Goal: Transaction & Acquisition: Purchase product/service

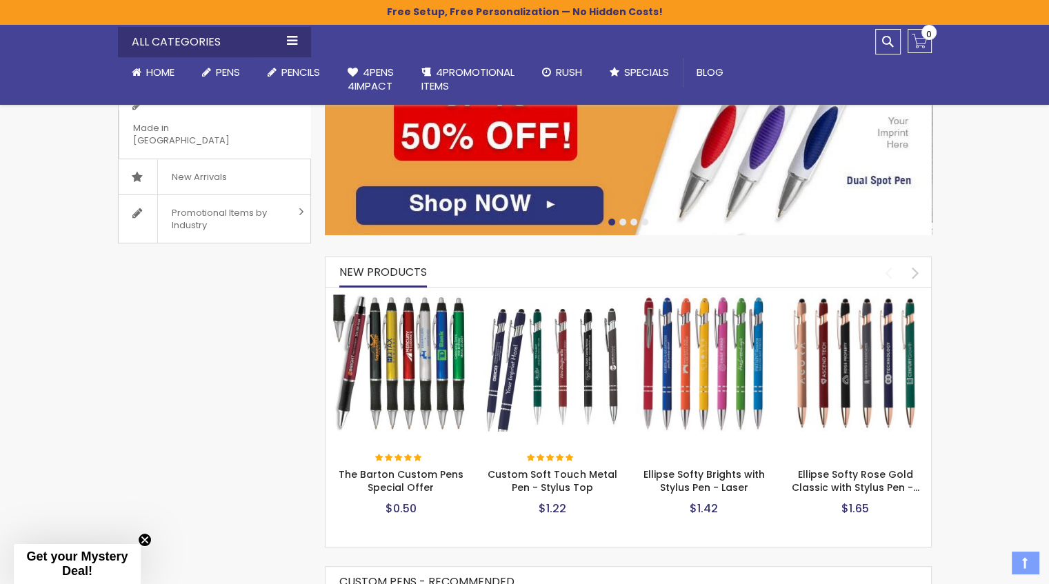
scroll to position [414, 0]
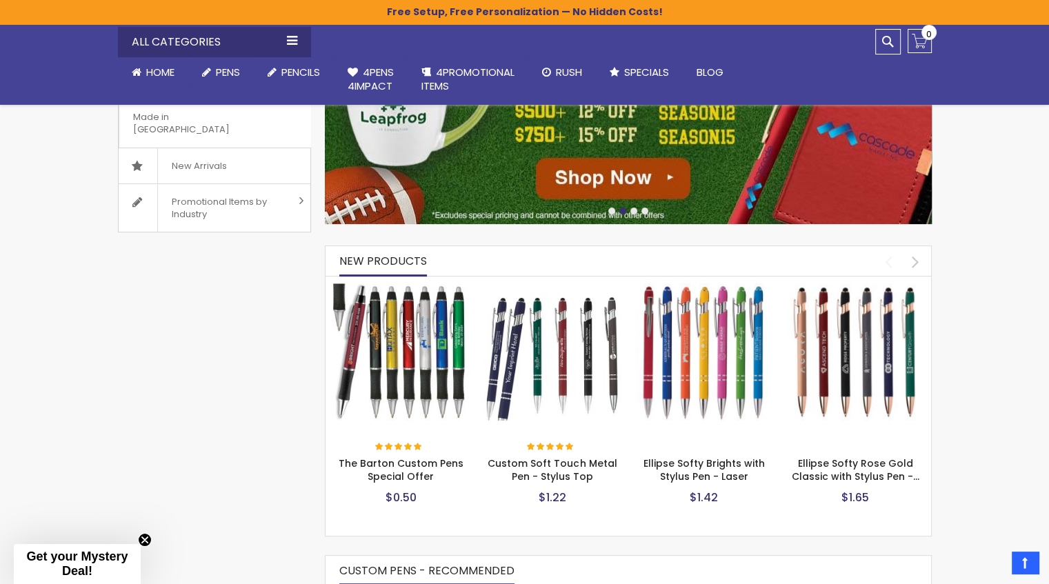
click at [820, 335] on img at bounding box center [855, 352] width 138 height 138
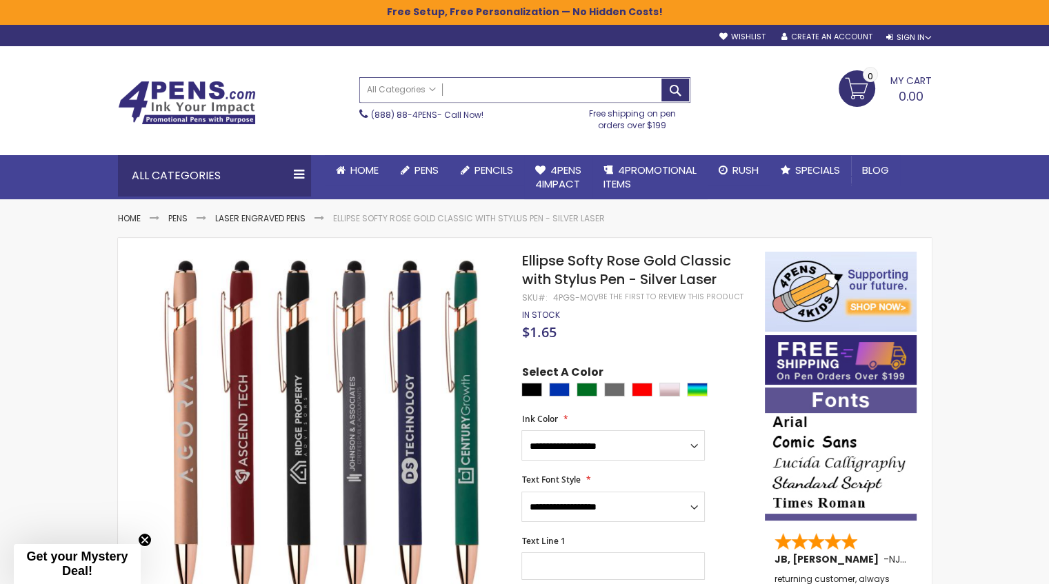
click at [511, 85] on input "Search" at bounding box center [525, 90] width 330 height 24
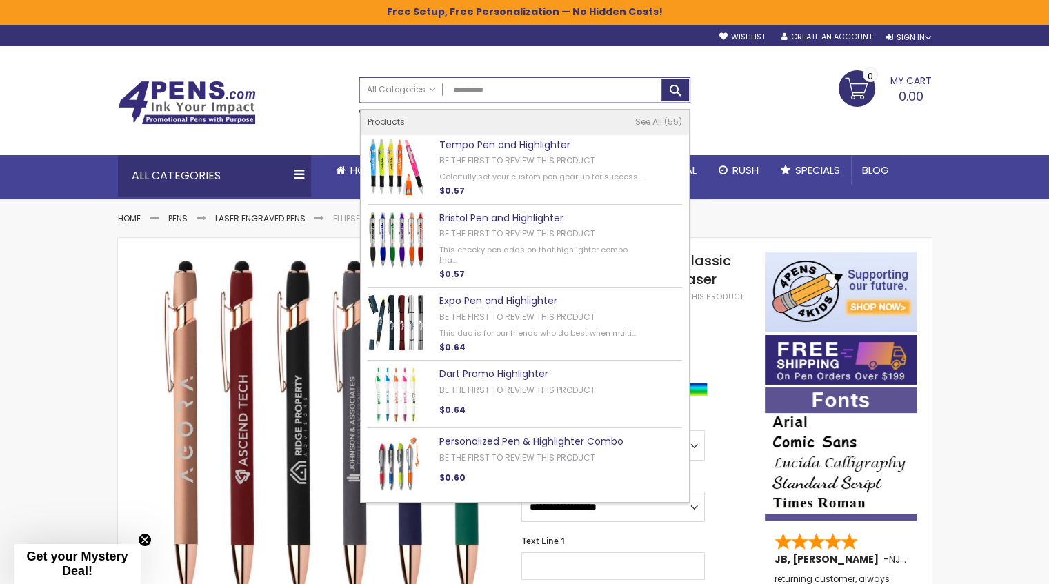
type input "**********"
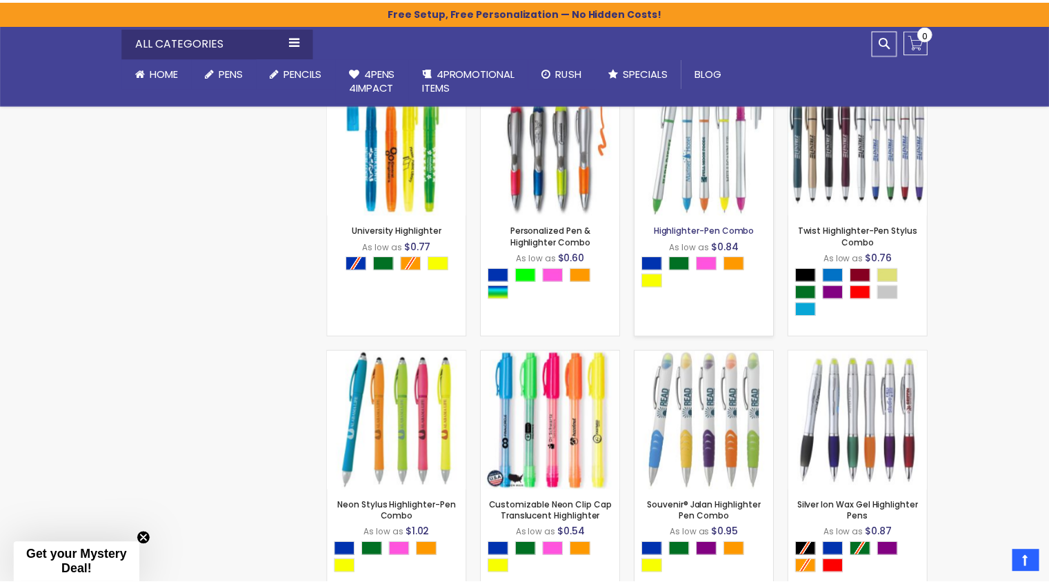
scroll to position [689, 0]
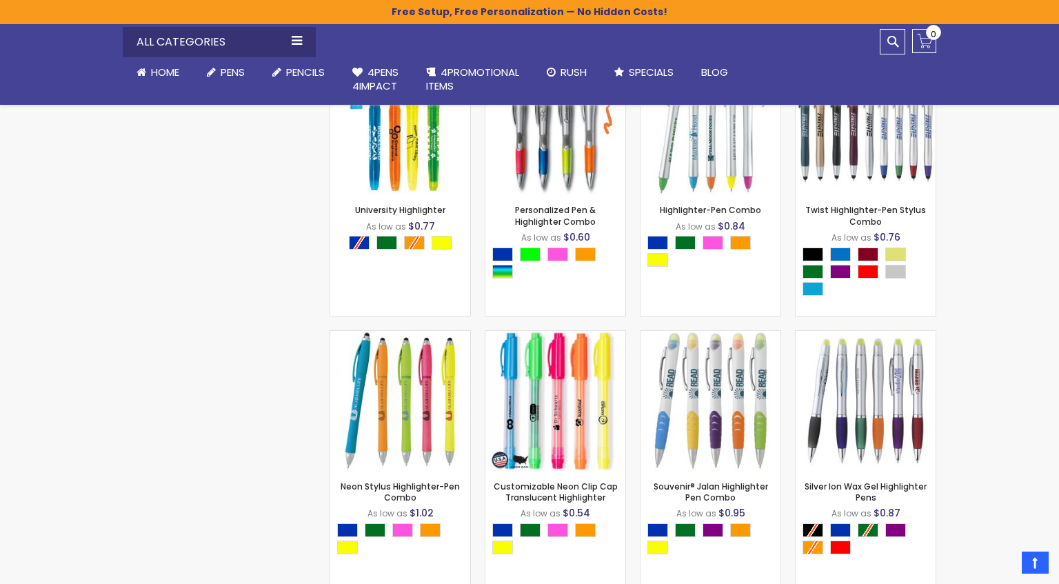
click at [1020, 294] on div "Close dialog Sign up to get your Mystery Discount ! Name Email Send Me the Deal…" at bounding box center [529, 292] width 1059 height 584
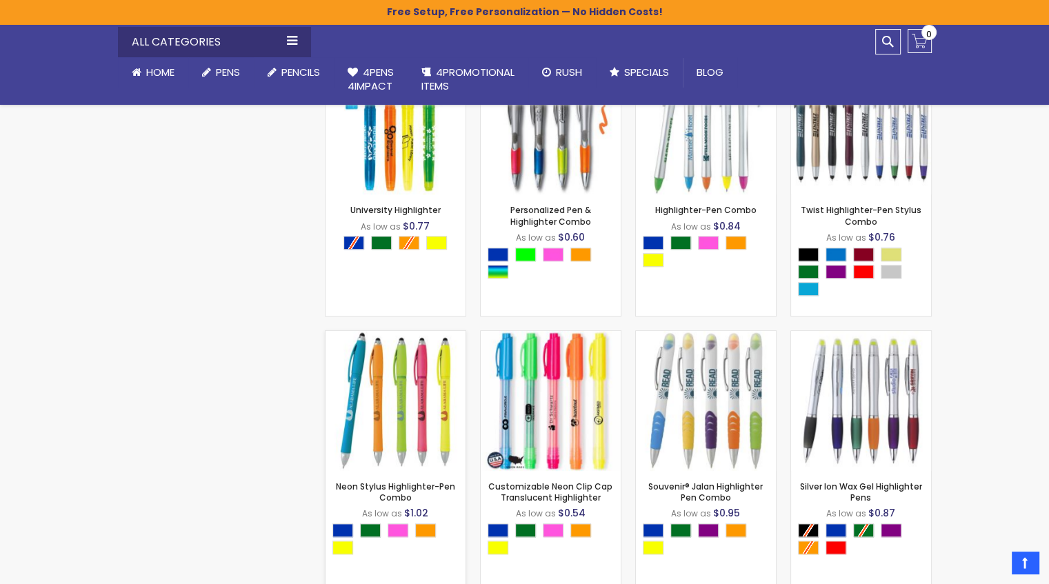
click at [411, 357] on img at bounding box center [395, 401] width 140 height 140
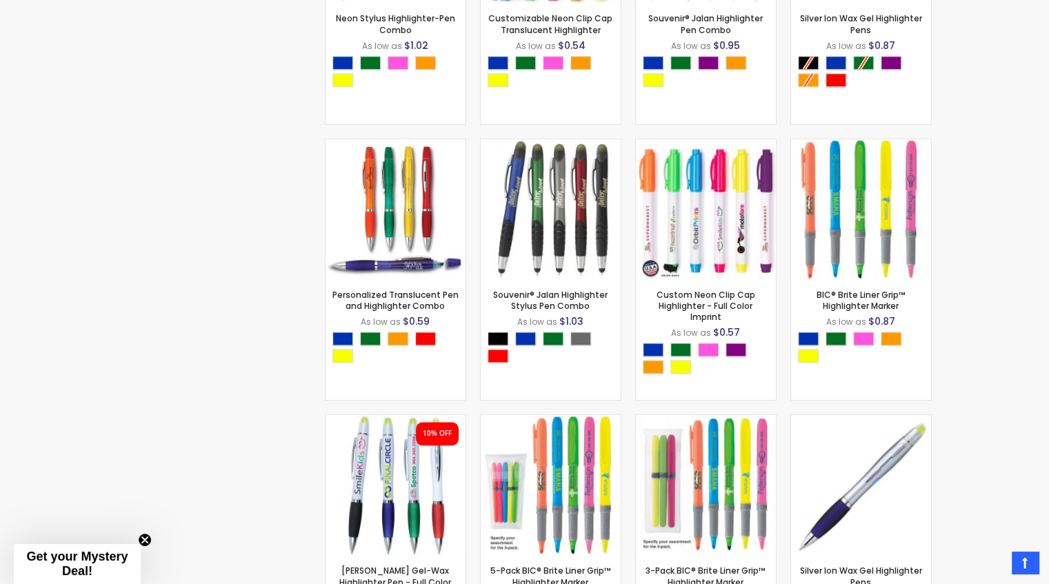
scroll to position [1182, 0]
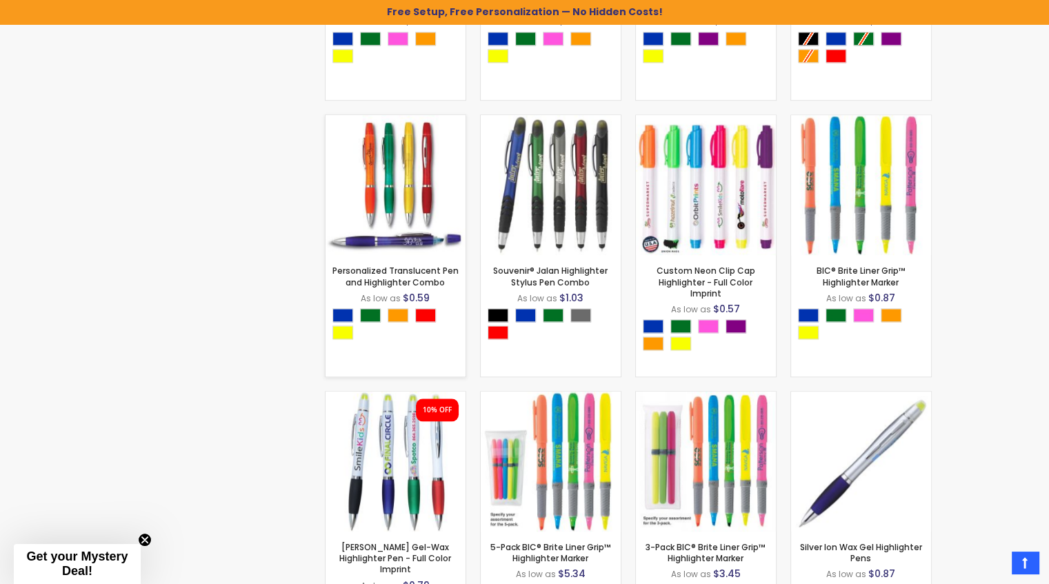
click at [419, 187] on img at bounding box center [395, 185] width 140 height 140
